Goal: Transaction & Acquisition: Obtain resource

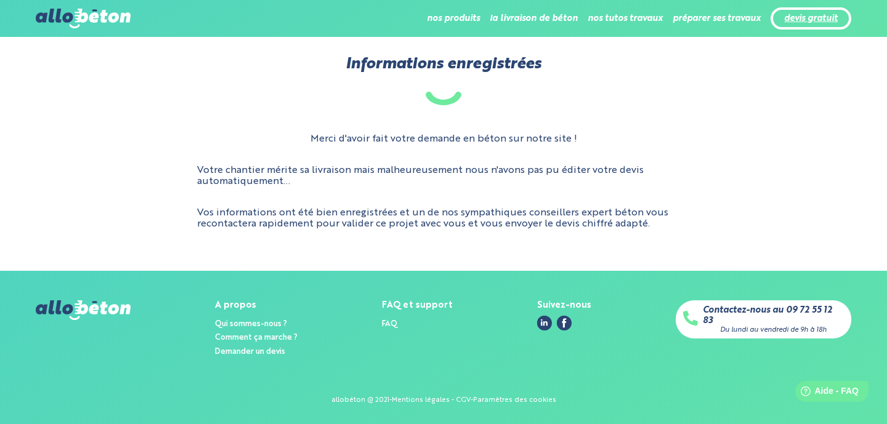
click at [823, 20] on link "devis gratuit" at bounding box center [811, 19] width 54 height 10
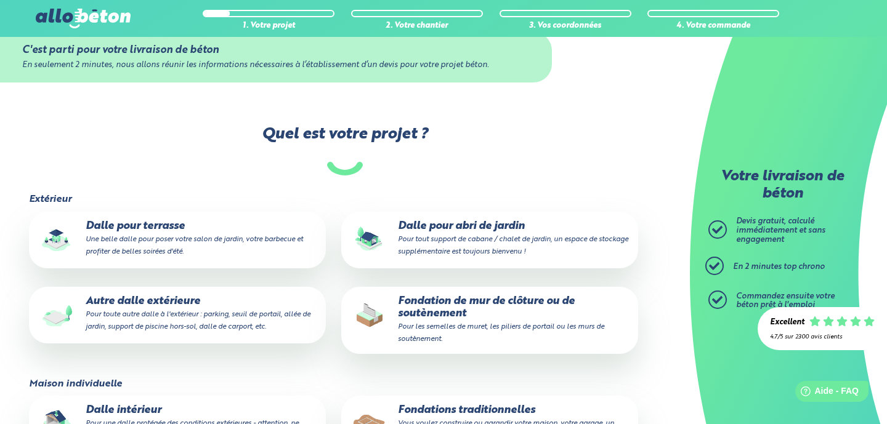
scroll to position [31, 0]
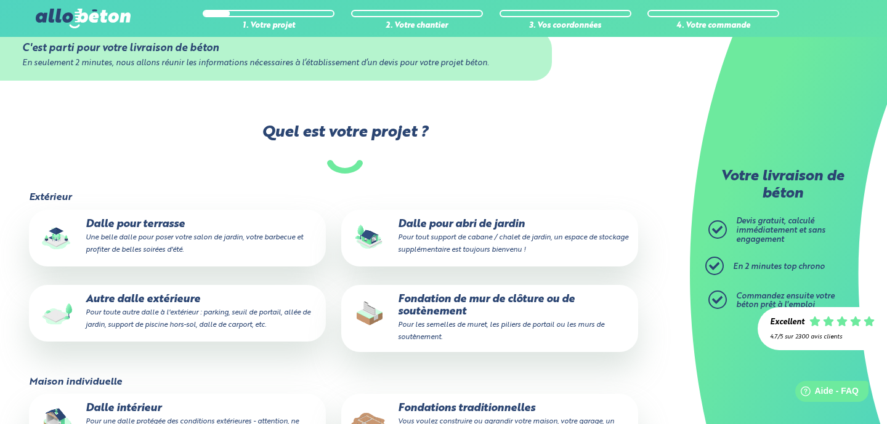
click at [193, 232] on p "Dalle pour terrasse Une belle dalle pour poser votre salon de jardin, votre bar…" at bounding box center [178, 238] width 280 height 38
click at [0, 0] on input "Dalle pour terrasse Une belle dalle pour poser votre salon de jardin, votre bar…" at bounding box center [0, 0] width 0 height 0
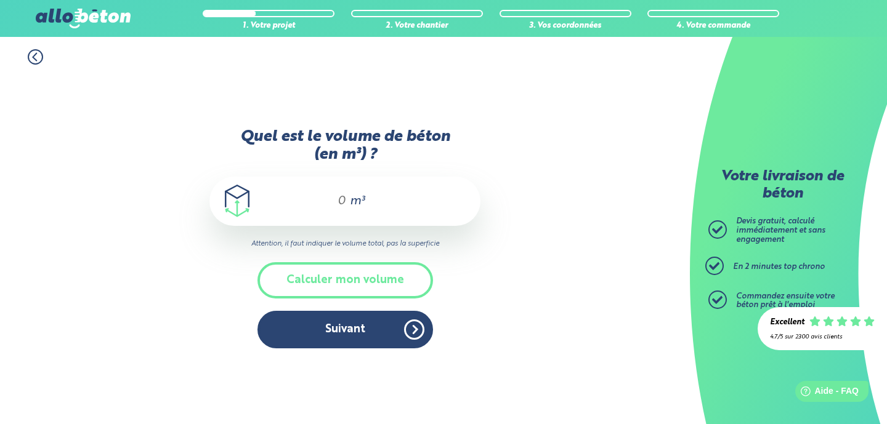
click at [345, 200] on div "m³" at bounding box center [344, 201] width 271 height 49
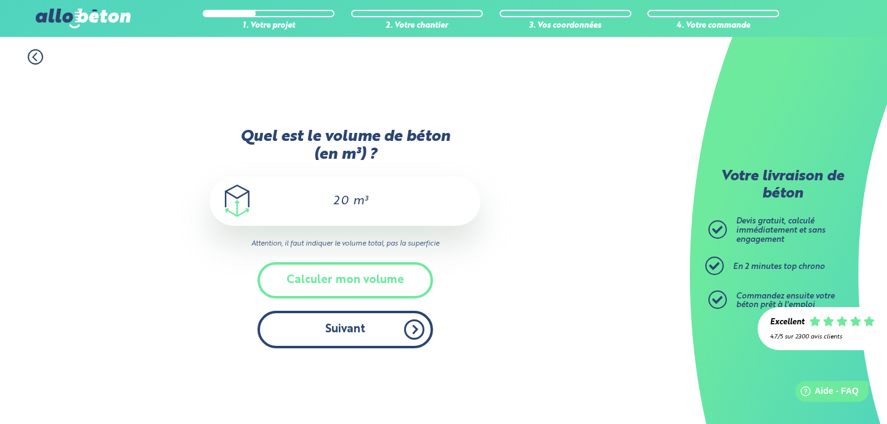
type input "20"
click at [370, 329] on button "Suivant" at bounding box center [344, 330] width 175 height 38
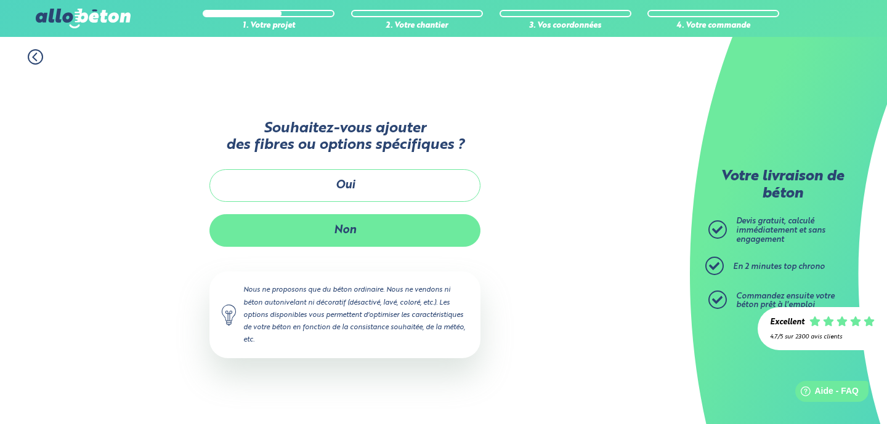
click at [401, 216] on button "Non" at bounding box center [344, 230] width 271 height 33
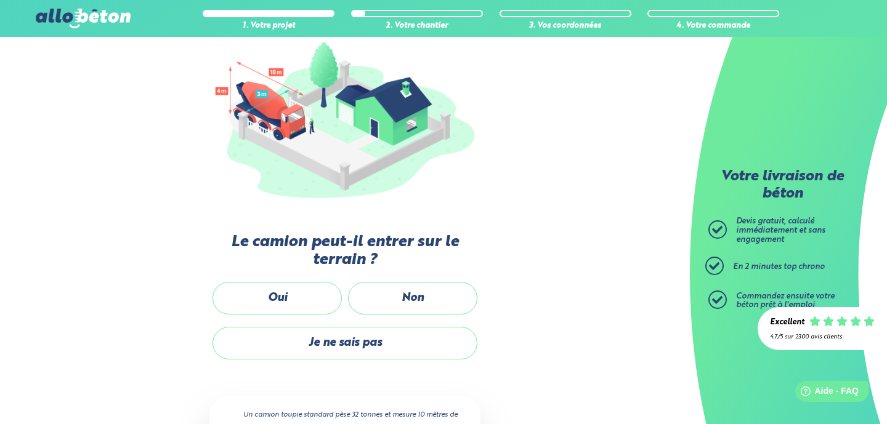
scroll to position [147, 0]
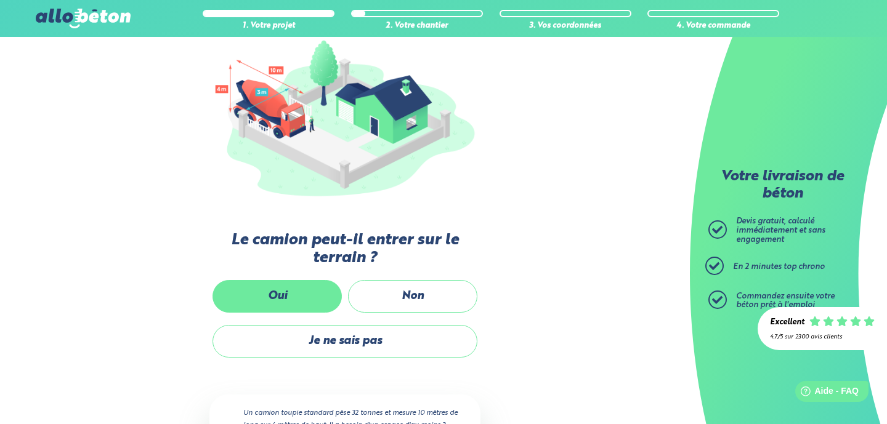
click at [297, 290] on label "Oui" at bounding box center [276, 296] width 129 height 33
click at [0, 0] on input "Oui" at bounding box center [0, 0] width 0 height 0
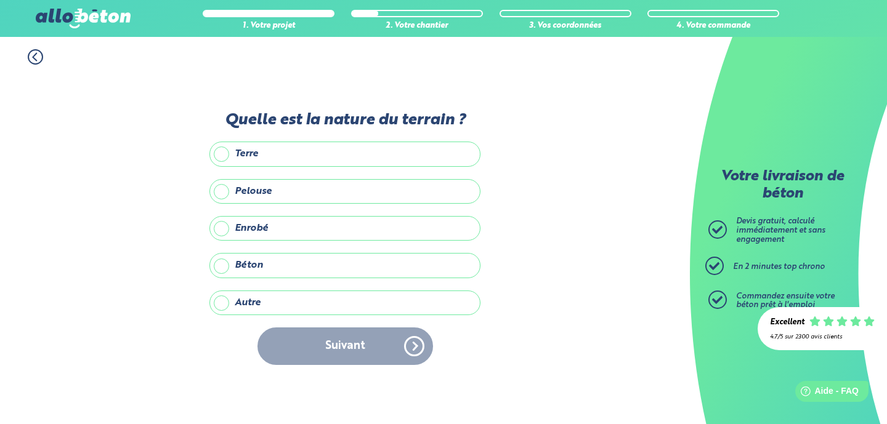
click at [221, 156] on label "Terre" at bounding box center [344, 154] width 271 height 25
click at [0, 0] on input "Terre" at bounding box center [0, 0] width 0 height 0
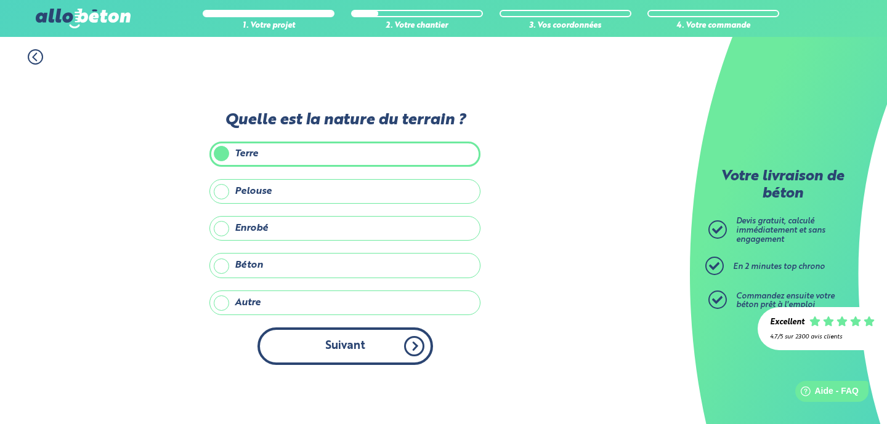
click at [368, 345] on button "Suivant" at bounding box center [344, 347] width 175 height 38
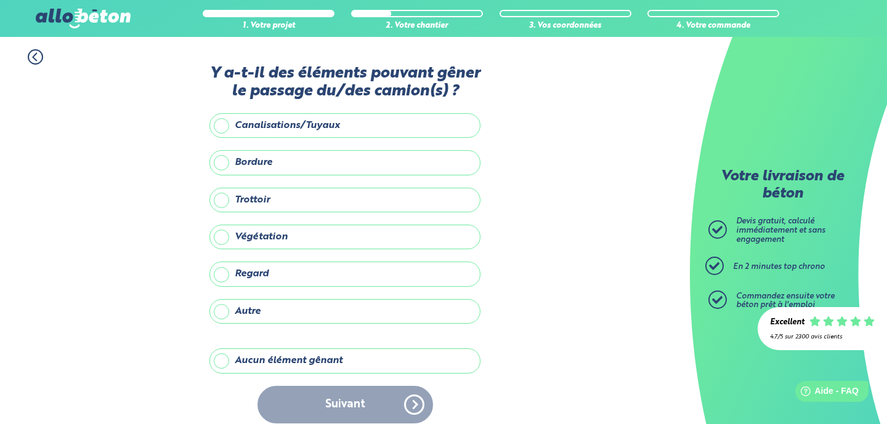
click at [219, 358] on label "Aucun élément gênant" at bounding box center [344, 361] width 271 height 25
click at [0, 0] on input "Aucun élément gênant" at bounding box center [0, 0] width 0 height 0
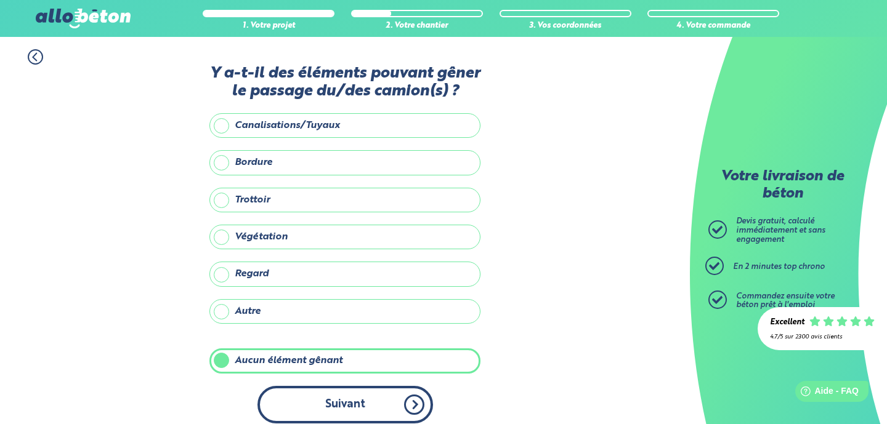
click at [388, 417] on button "Suivant" at bounding box center [344, 405] width 175 height 38
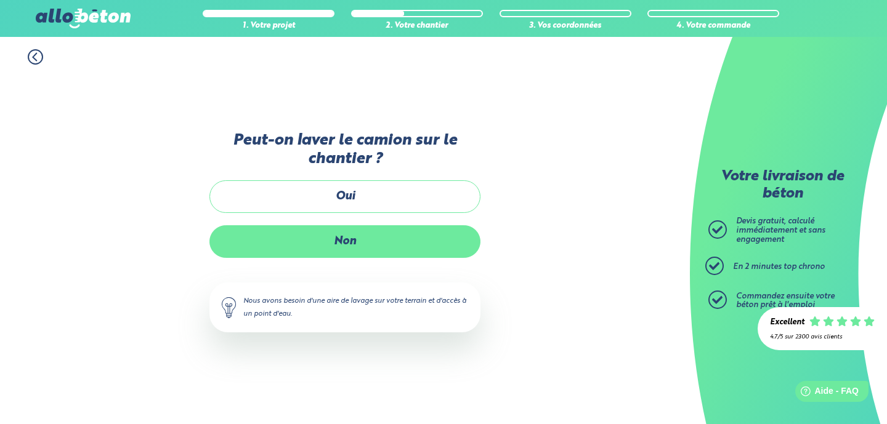
click at [393, 252] on label "Non" at bounding box center [344, 241] width 271 height 33
click at [0, 0] on input "Non" at bounding box center [0, 0] width 0 height 0
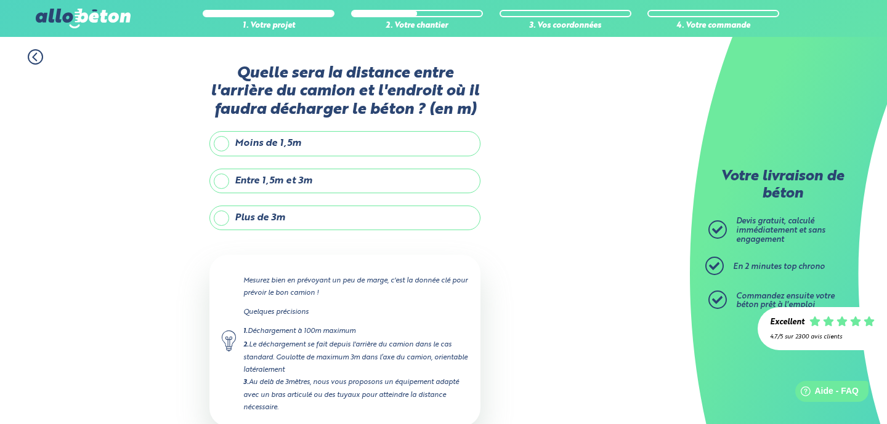
click at [219, 182] on label "Entre 1,5m et 3m" at bounding box center [344, 181] width 271 height 25
click at [0, 0] on input "Entre 1,5m et 3m" at bounding box center [0, 0] width 0 height 0
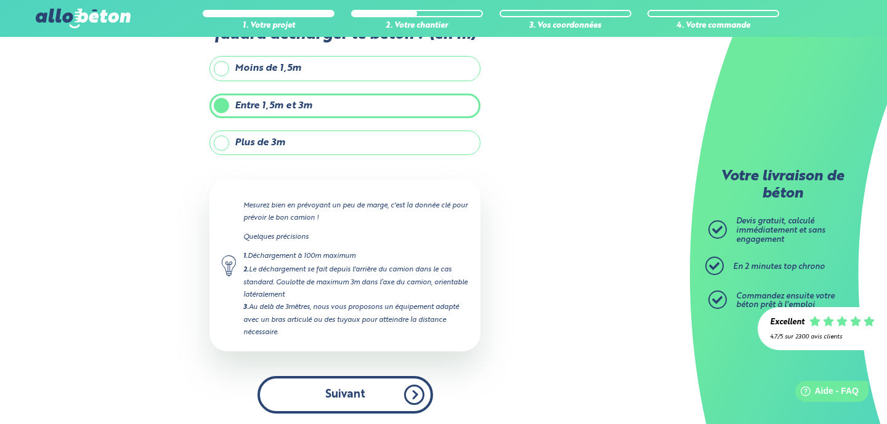
scroll to position [75, 0]
click at [378, 385] on button "Suivant" at bounding box center [344, 396] width 175 height 38
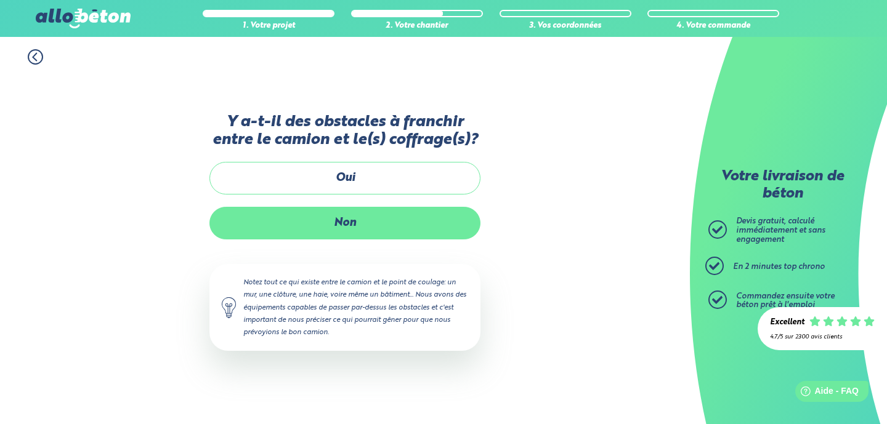
click at [392, 228] on label "Non" at bounding box center [344, 223] width 271 height 33
click at [0, 0] on input "Non" at bounding box center [0, 0] width 0 height 0
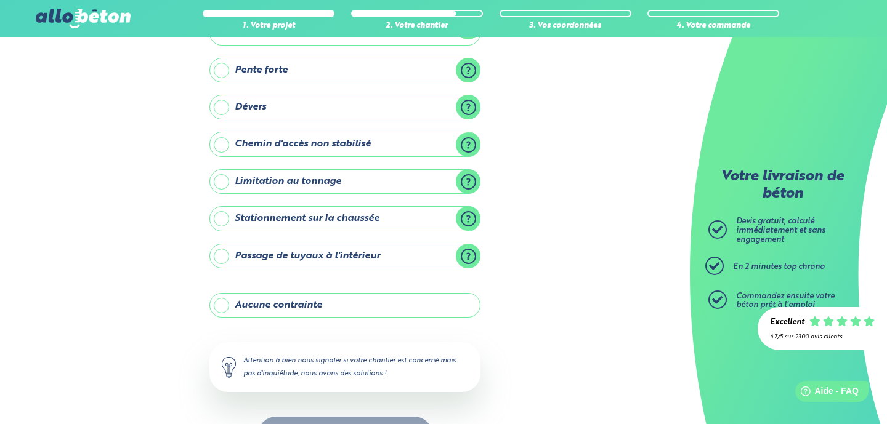
scroll to position [106, 0]
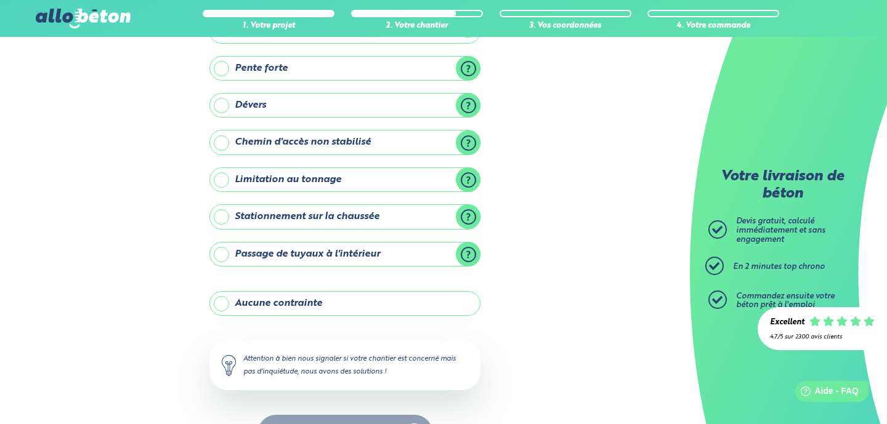
click at [224, 299] on label "Aucune contrainte" at bounding box center [344, 303] width 271 height 25
click at [0, 0] on input "Aucune contrainte" at bounding box center [0, 0] width 0 height 0
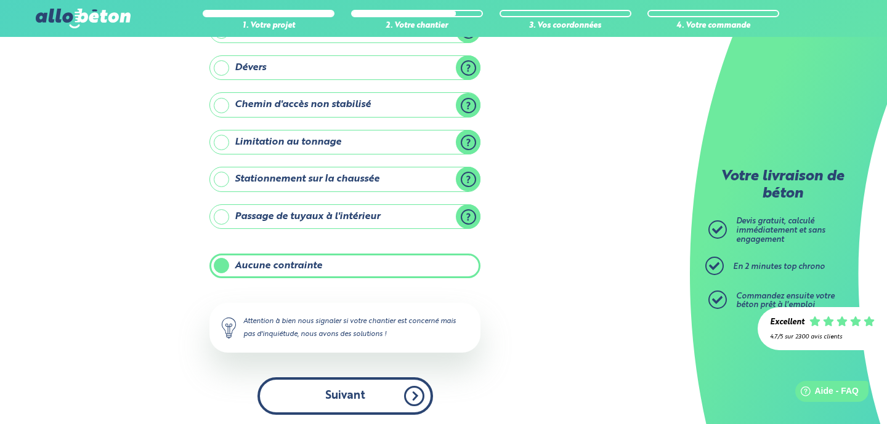
click at [384, 393] on button "Suivant" at bounding box center [344, 396] width 175 height 38
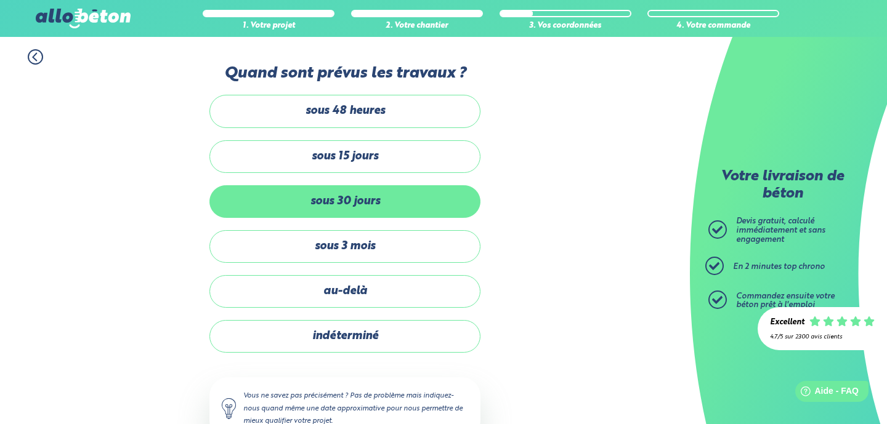
click at [374, 203] on label "sous 30 jours" at bounding box center [344, 201] width 271 height 33
click at [0, 0] on input "sous 30 jours" at bounding box center [0, 0] width 0 height 0
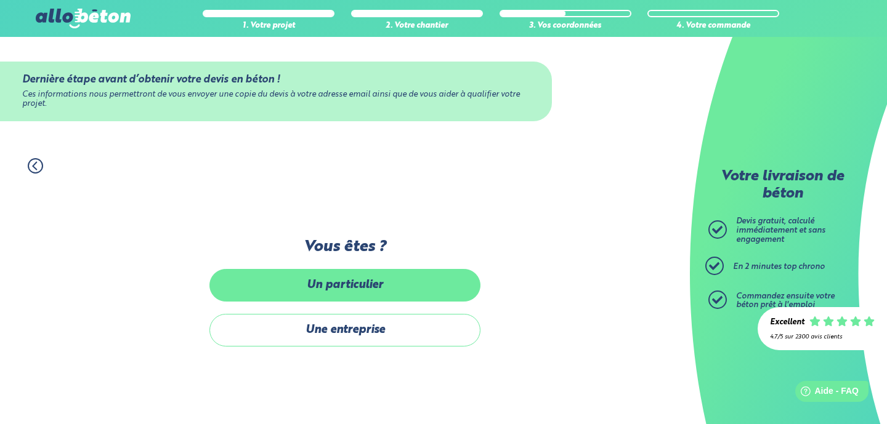
click at [385, 295] on label "Un particulier" at bounding box center [344, 285] width 271 height 33
click at [0, 0] on input "Un particulier" at bounding box center [0, 0] width 0 height 0
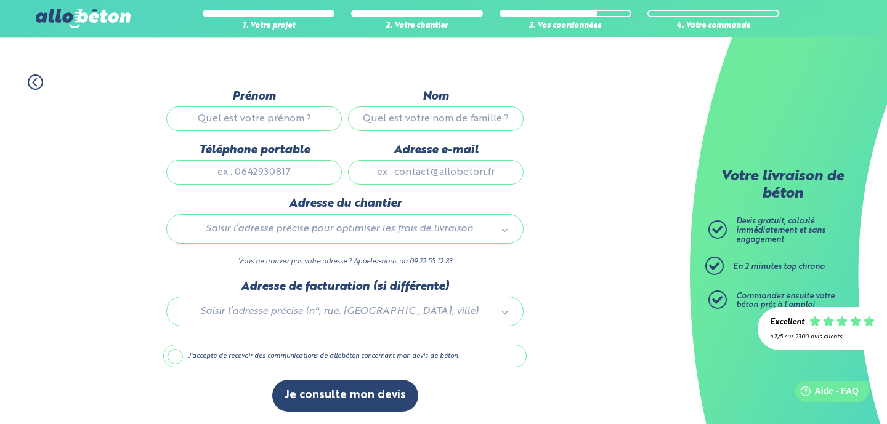
scroll to position [87, 0]
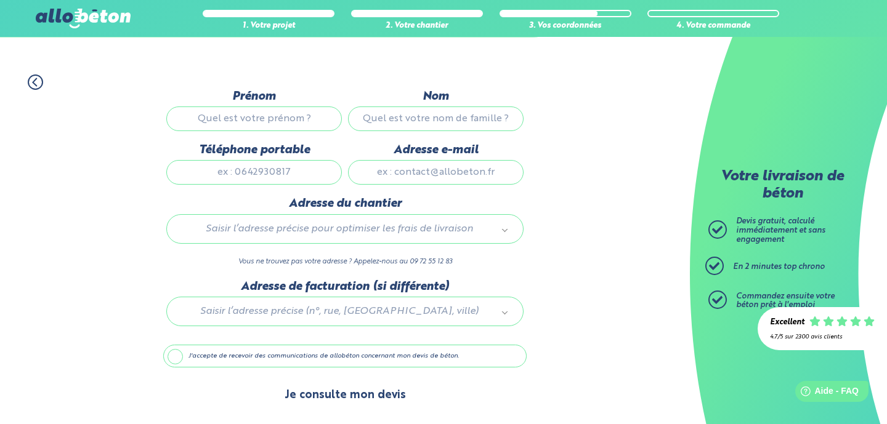
click at [353, 395] on button "Je consulte mon devis" at bounding box center [345, 395] width 146 height 31
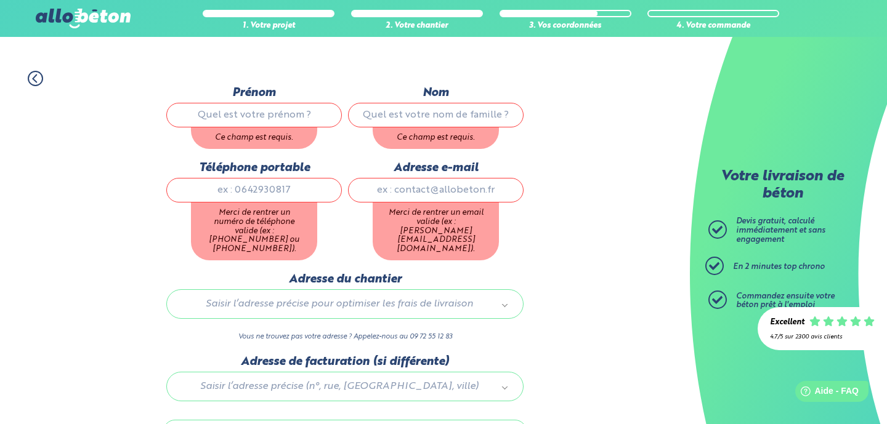
click at [549, 193] on div "1. Votre projet 2. Votre chantier 3. Vos coordonnées 4. Votre commande Dernière…" at bounding box center [345, 304] width 690 height 493
click at [224, 115] on input "Prénom" at bounding box center [253, 115] width 175 height 25
type input "yannick"
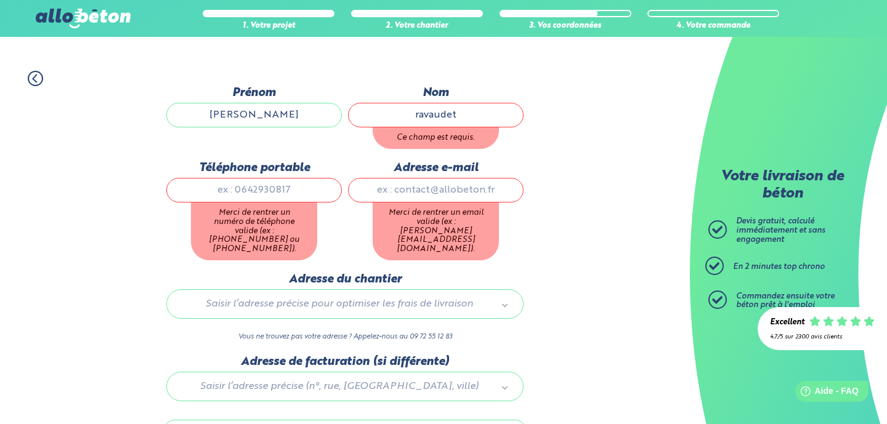
type input "ravaudet"
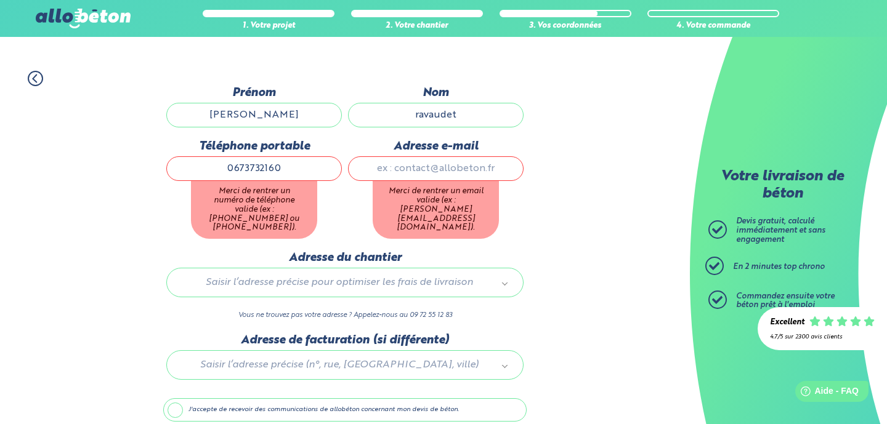
type input "0673732160"
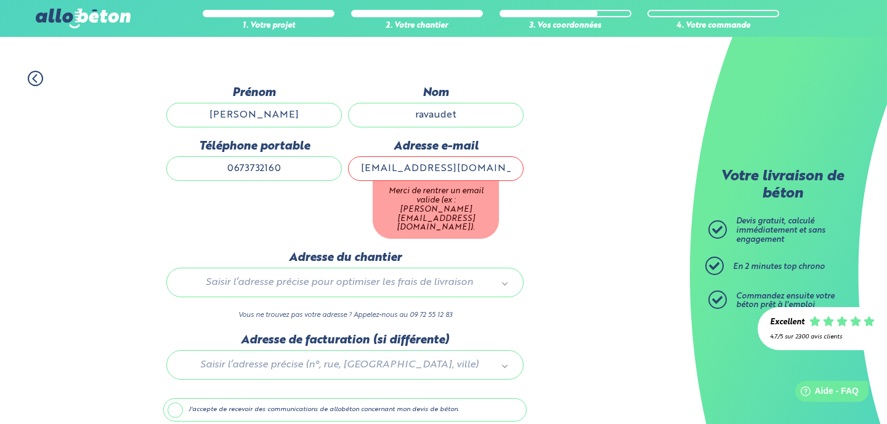
type input "janik130502@gmail.com"
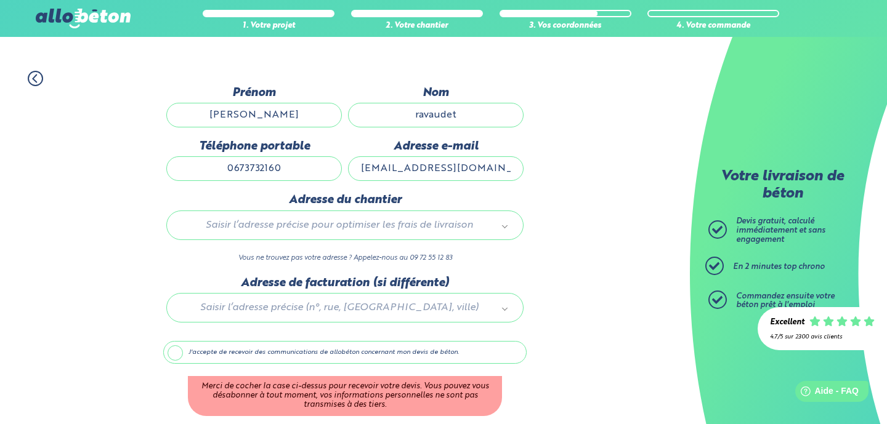
click at [560, 216] on div "1. Votre projet 2. Votre chantier 3. Vos coordonnées 4. Votre commande Dernière…" at bounding box center [345, 265] width 690 height 414
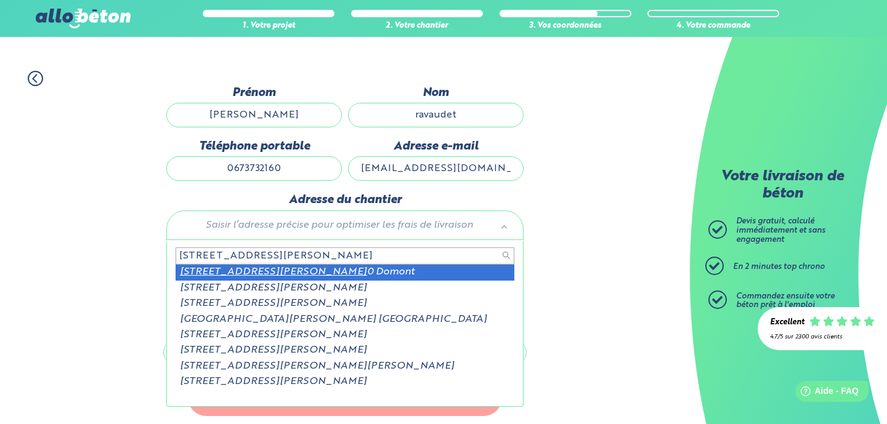
type input "2 rue abel gance 9533"
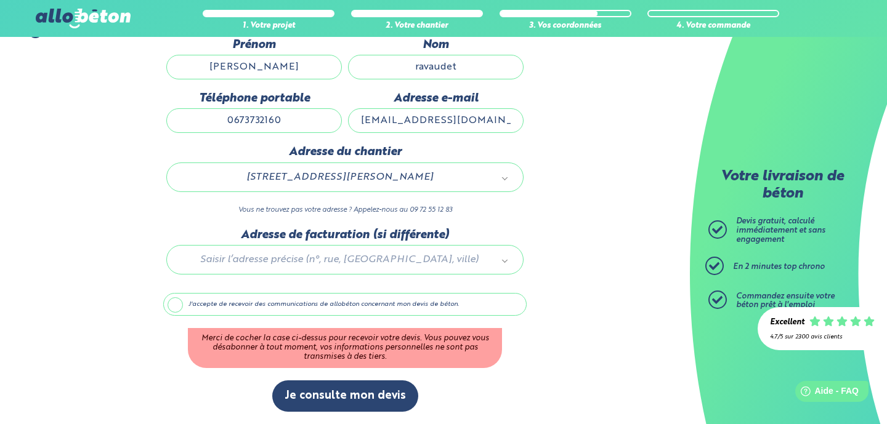
scroll to position [138, 0]
click at [174, 305] on label "J'accepte de recevoir des communications de allobéton concernant mon devis de b…" at bounding box center [344, 304] width 363 height 23
click at [0, 0] on input "J'accepte de recevoir des communications de allobéton concernant mon devis de b…" at bounding box center [0, 0] width 0 height 0
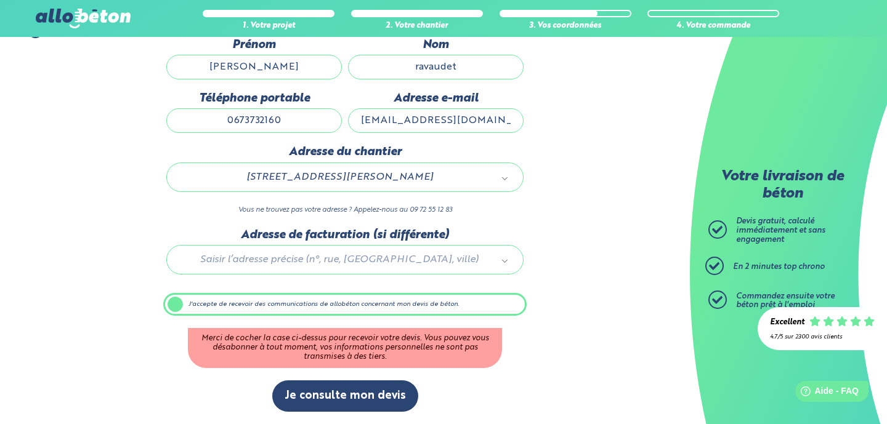
scroll to position [87, 0]
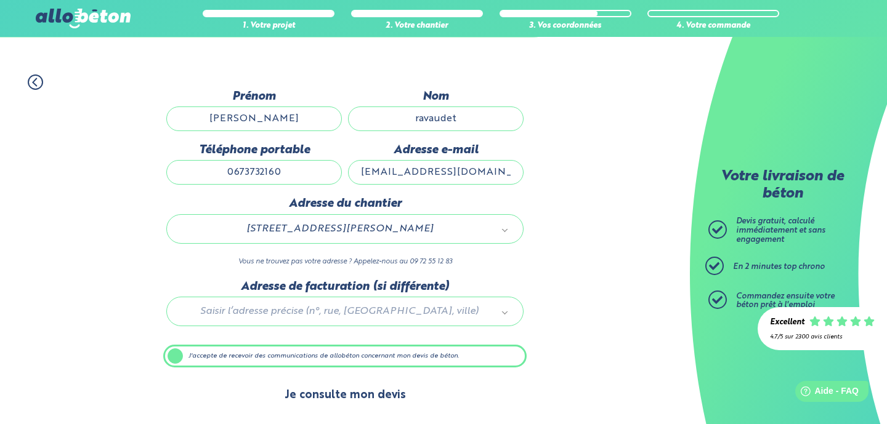
click at [337, 392] on button "Je consulte mon devis" at bounding box center [345, 395] width 146 height 31
